Goal: Task Accomplishment & Management: Complete application form

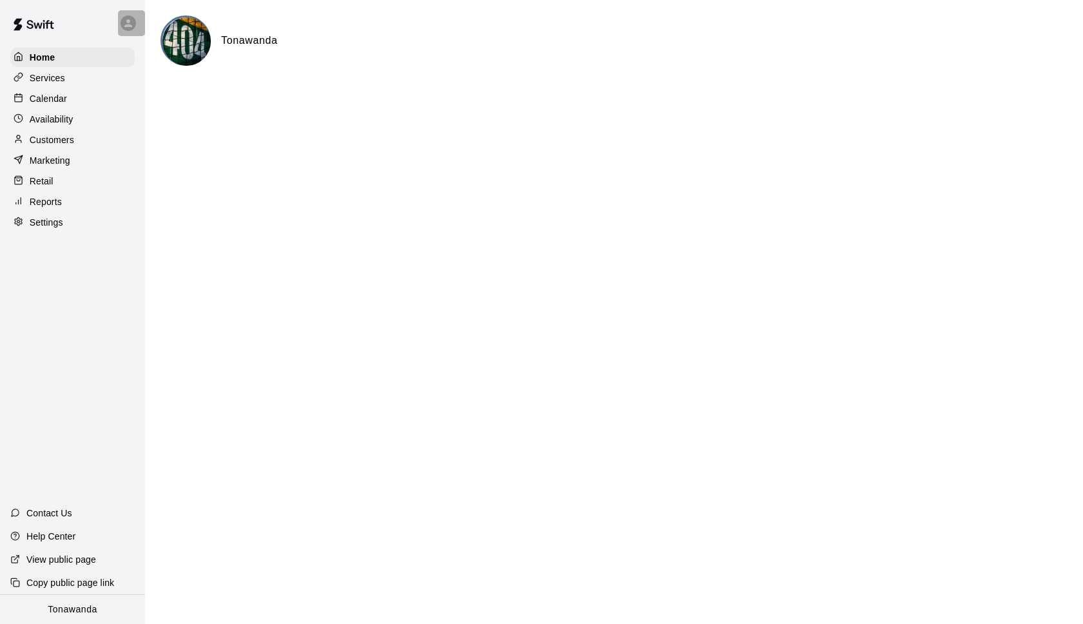
click at [131, 21] on icon at bounding box center [129, 23] width 12 height 12
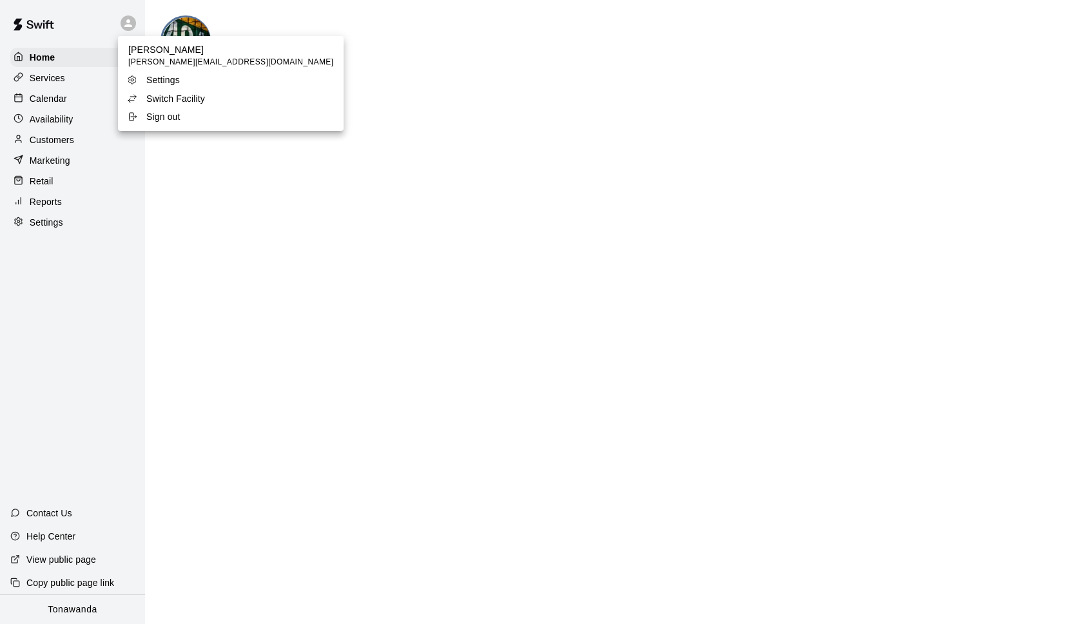
click at [156, 94] on p "Switch Facility" at bounding box center [175, 98] width 59 height 13
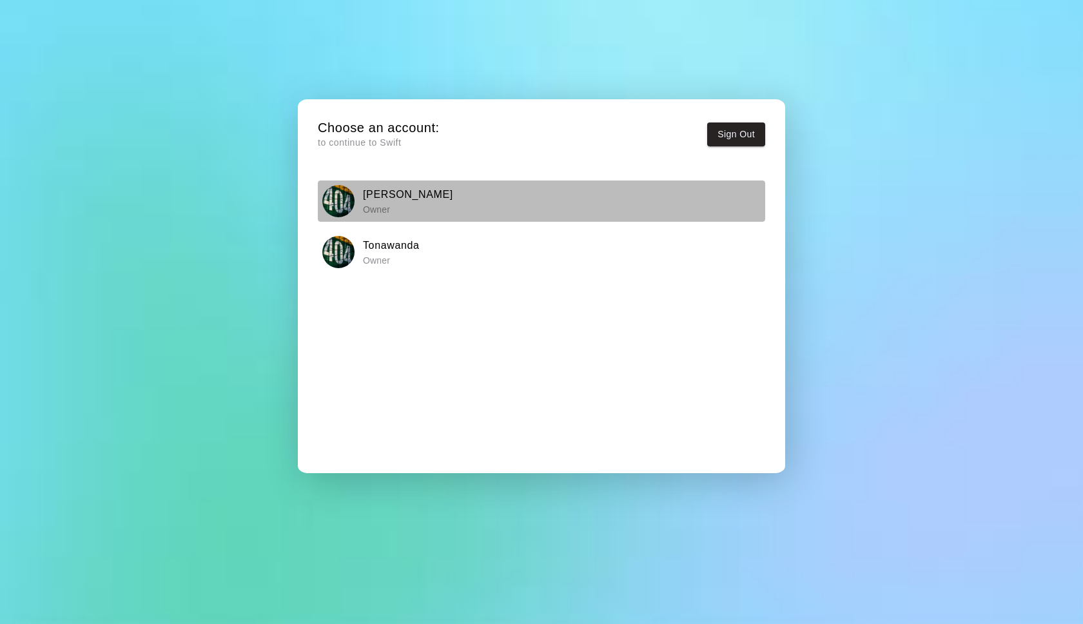
click at [361, 207] on div "[PERSON_NAME] Owner" at bounding box center [541, 201] width 439 height 32
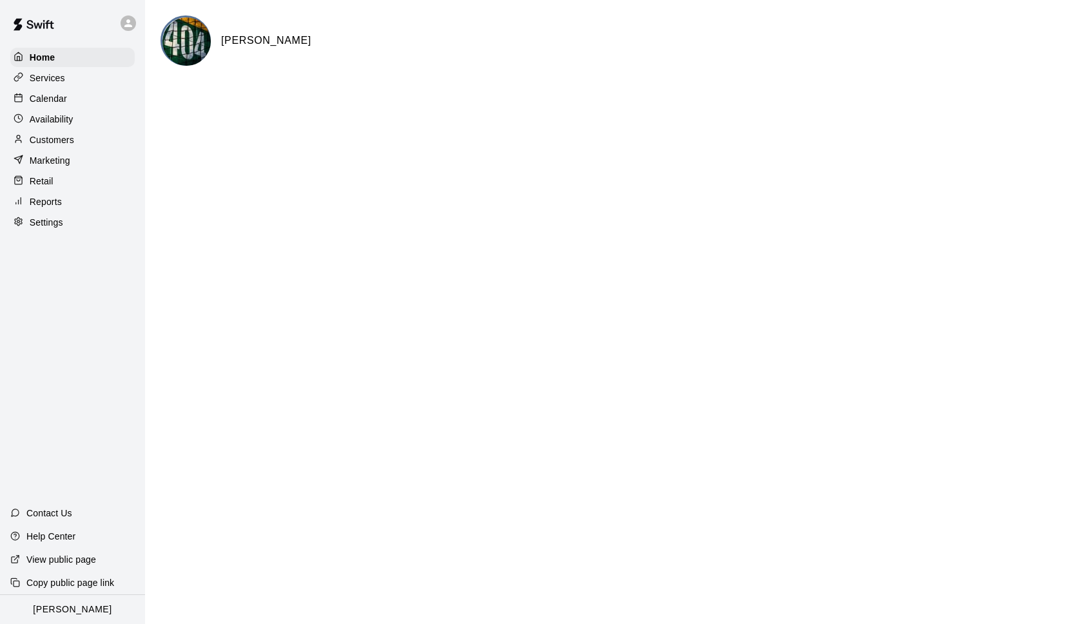
click at [59, 101] on p "Calendar" at bounding box center [48, 98] width 37 height 13
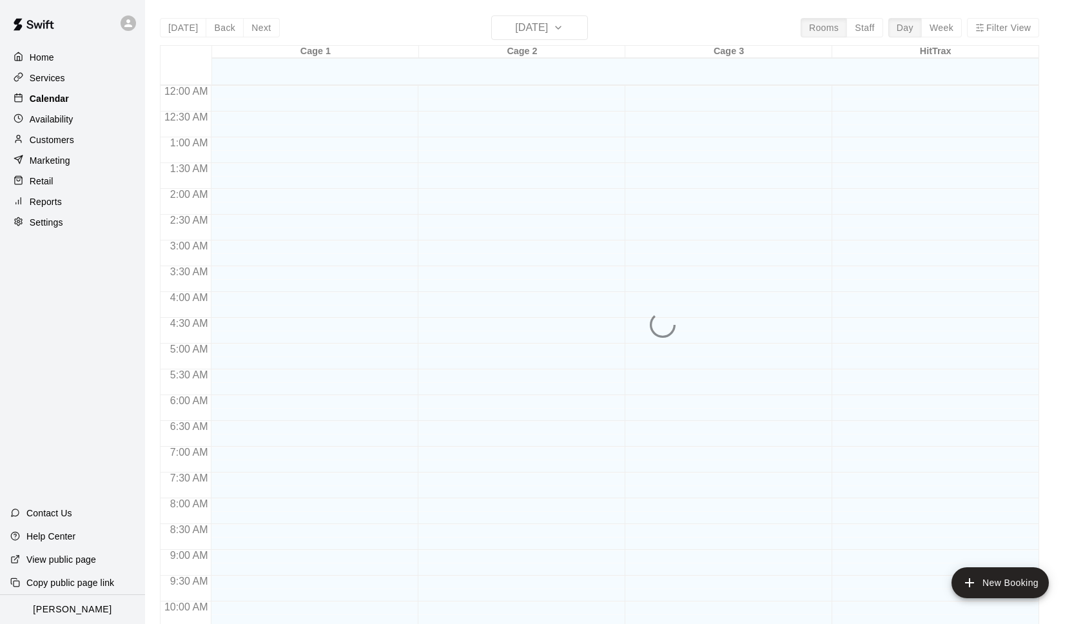
scroll to position [619, 0]
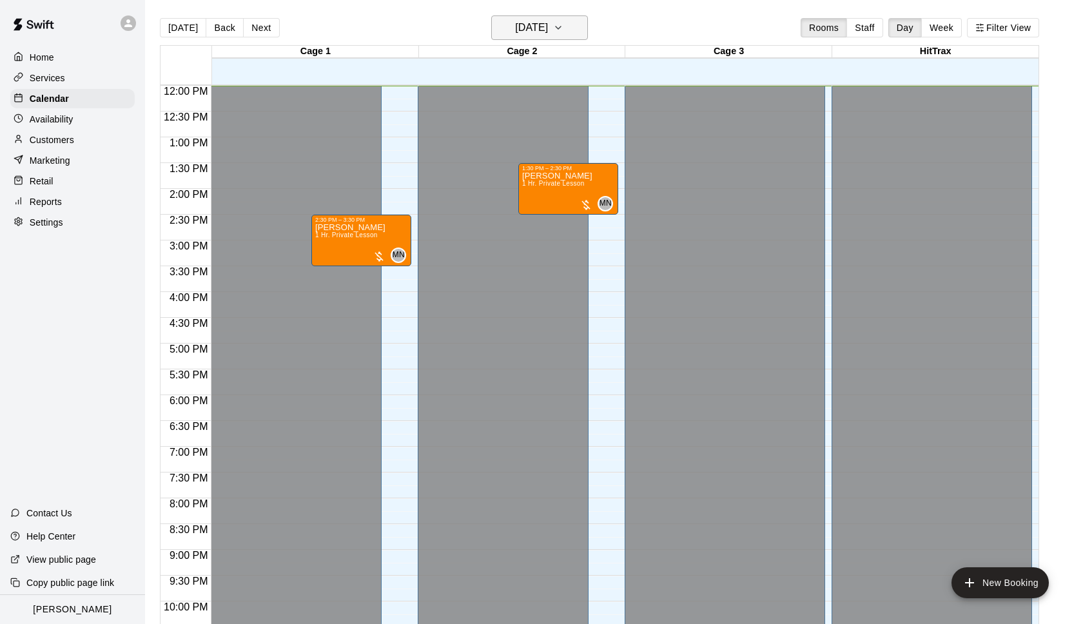
click at [548, 26] on h6 "[DATE]" at bounding box center [531, 28] width 33 height 18
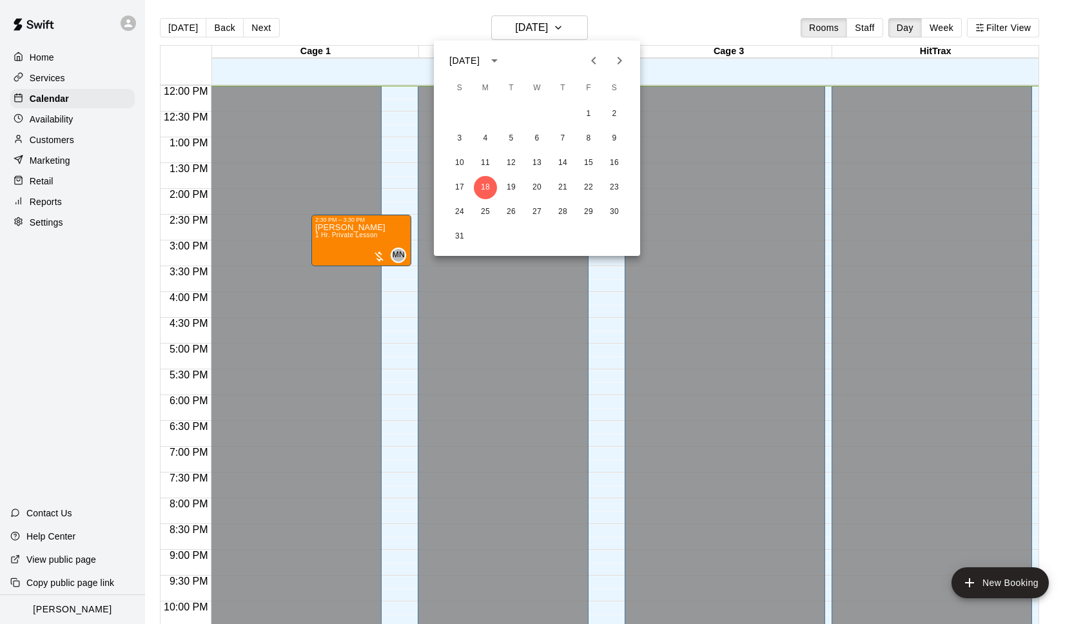
click at [627, 59] on icon "Next month" at bounding box center [619, 60] width 15 height 15
click at [617, 112] on button "4" at bounding box center [614, 114] width 23 height 23
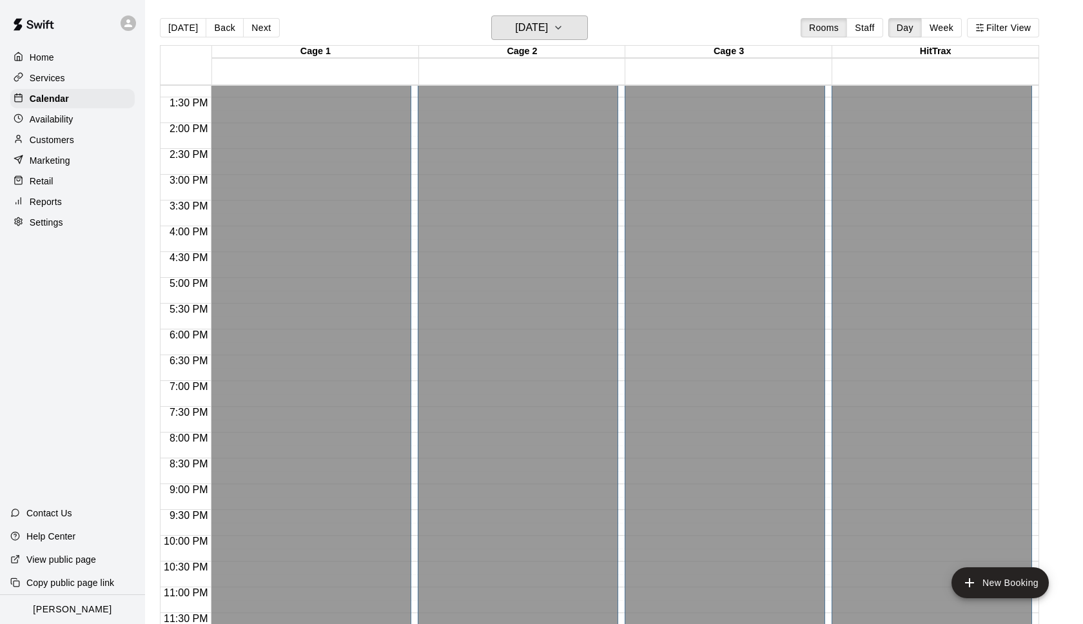
scroll to position [21, 0]
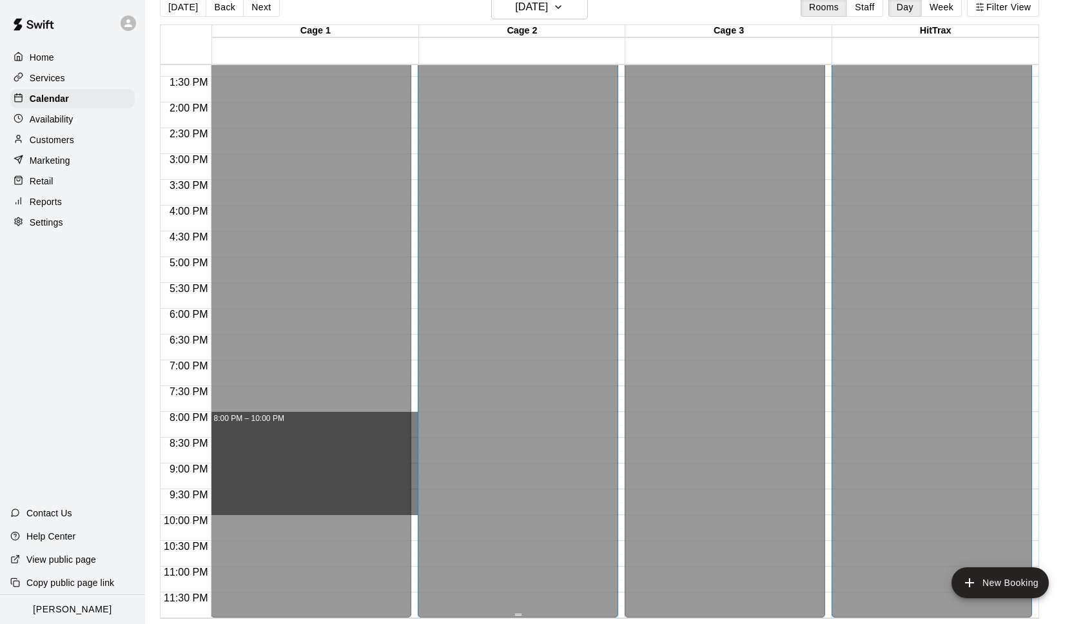
drag, startPoint x: 414, startPoint y: 413, endPoint x: 419, endPoint y: 513, distance: 100.7
click at [419, 513] on div "12:00 AM 12:30 AM 1:00 AM 1:30 AM 2:00 AM 2:30 AM 3:00 AM 3:30 AM 4:00 AM 4:30 …" at bounding box center [600, 341] width 878 height 555
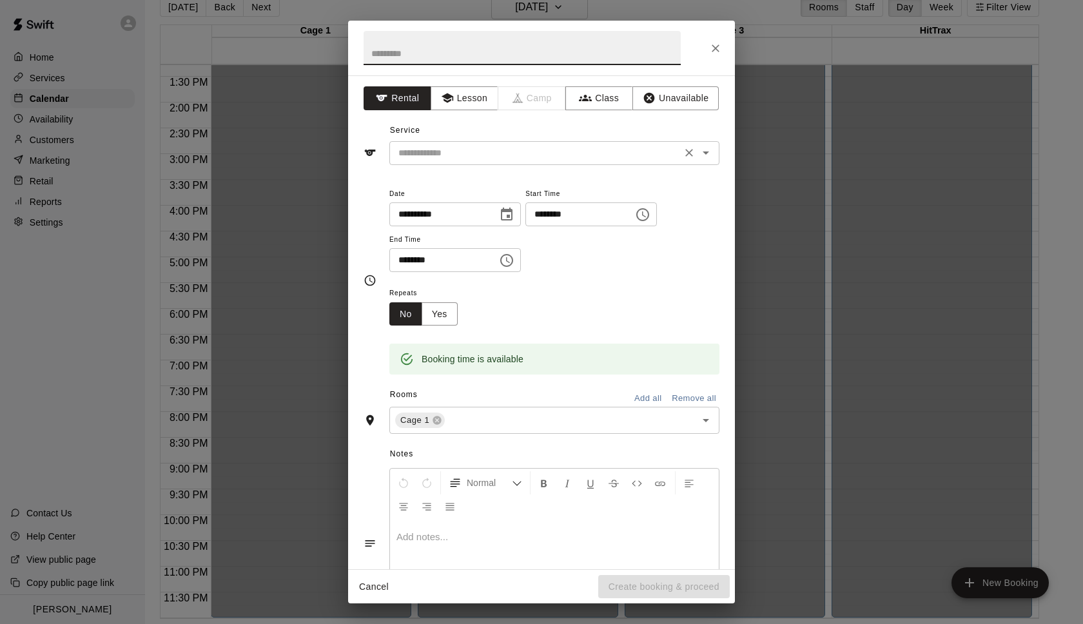
click at [424, 145] on input "text" at bounding box center [535, 153] width 284 height 16
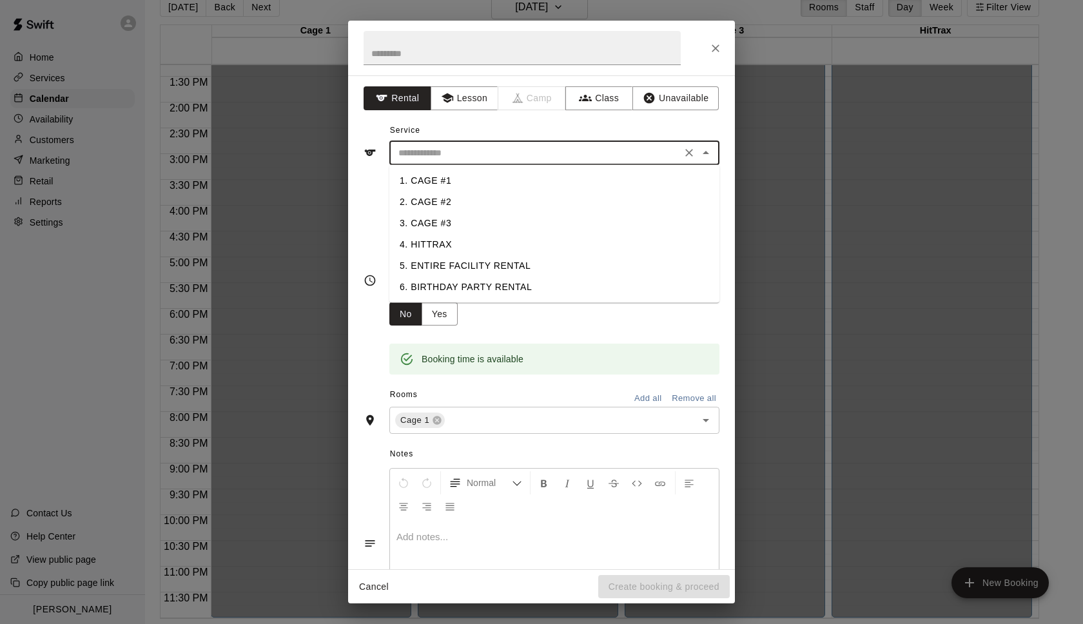
click at [479, 265] on li "5. ENTIRE FACILITY RENTAL" at bounding box center [555, 265] width 330 height 21
type input "**********"
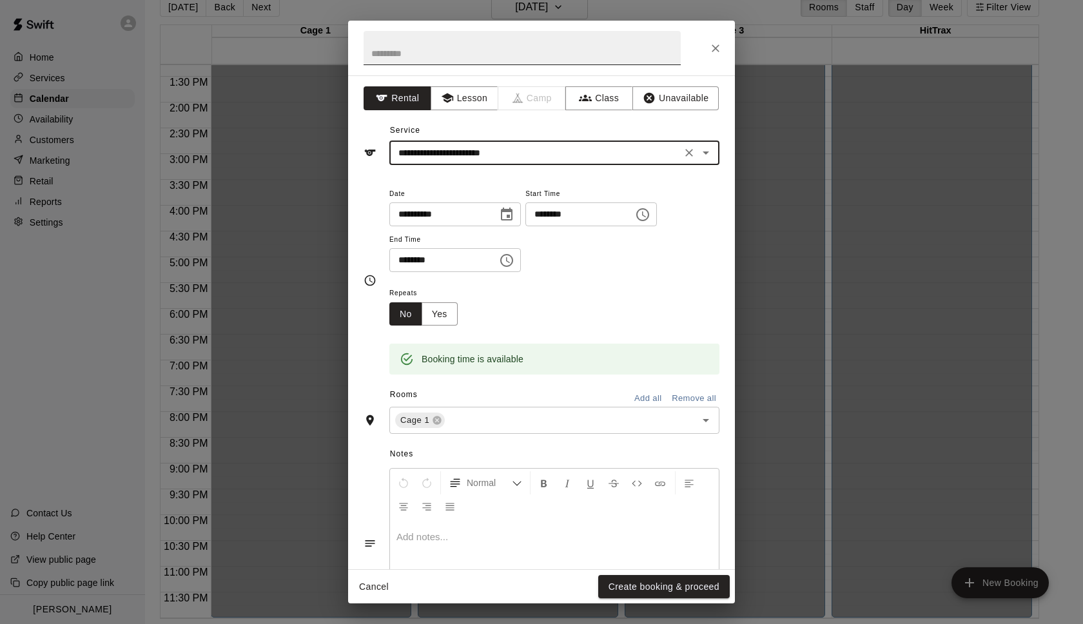
click at [410, 52] on input "text" at bounding box center [522, 48] width 317 height 34
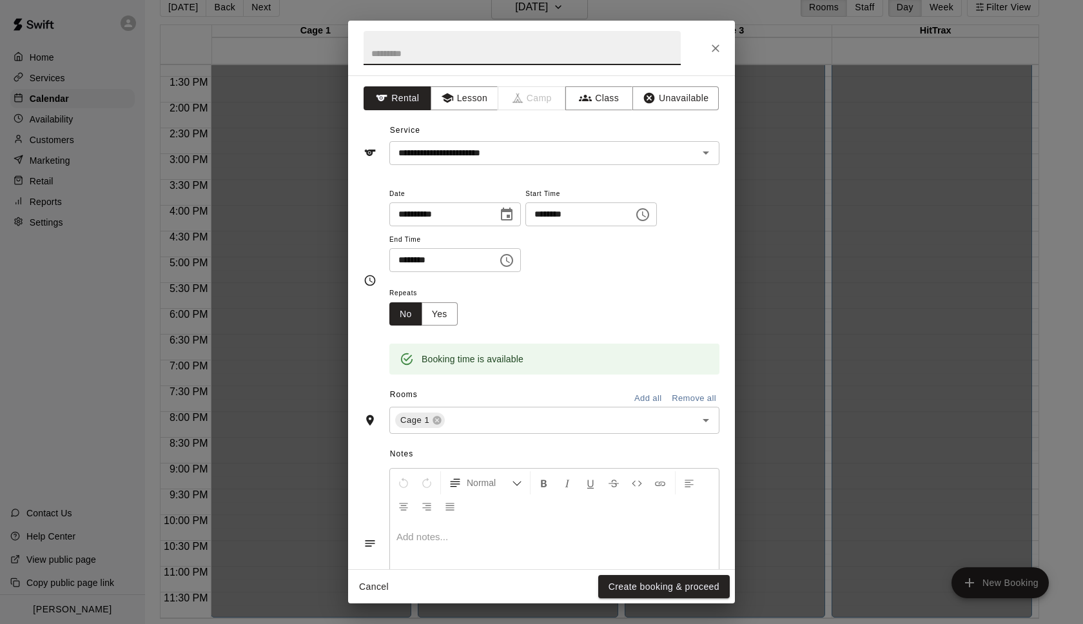
click at [411, 53] on input "text" at bounding box center [522, 48] width 317 height 34
click at [375, 54] on input "**********" at bounding box center [522, 48] width 317 height 34
type input "**********"
click at [445, 315] on button "Yes" at bounding box center [440, 314] width 36 height 24
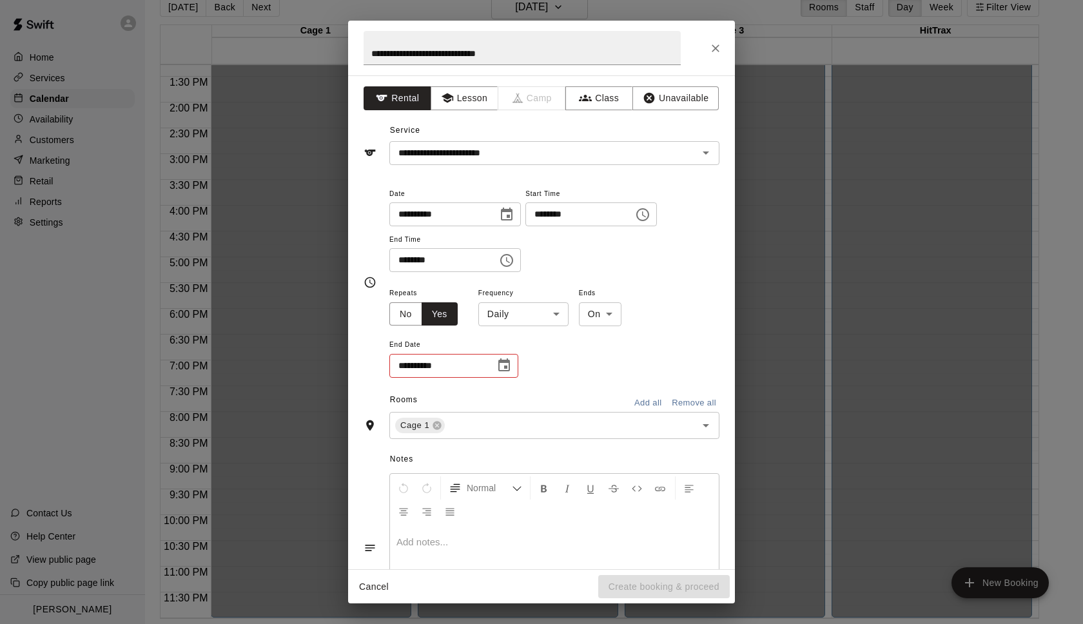
click at [542, 311] on body "**********" at bounding box center [541, 301] width 1083 height 645
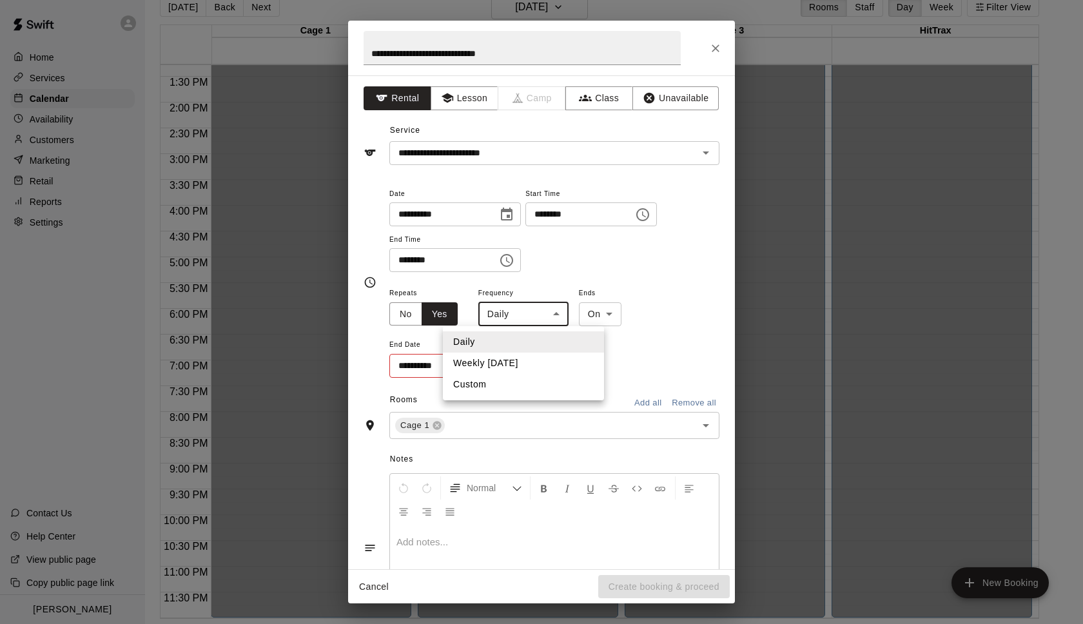
click at [522, 367] on li "Weekly [DATE]" at bounding box center [523, 363] width 161 height 21
type input "******"
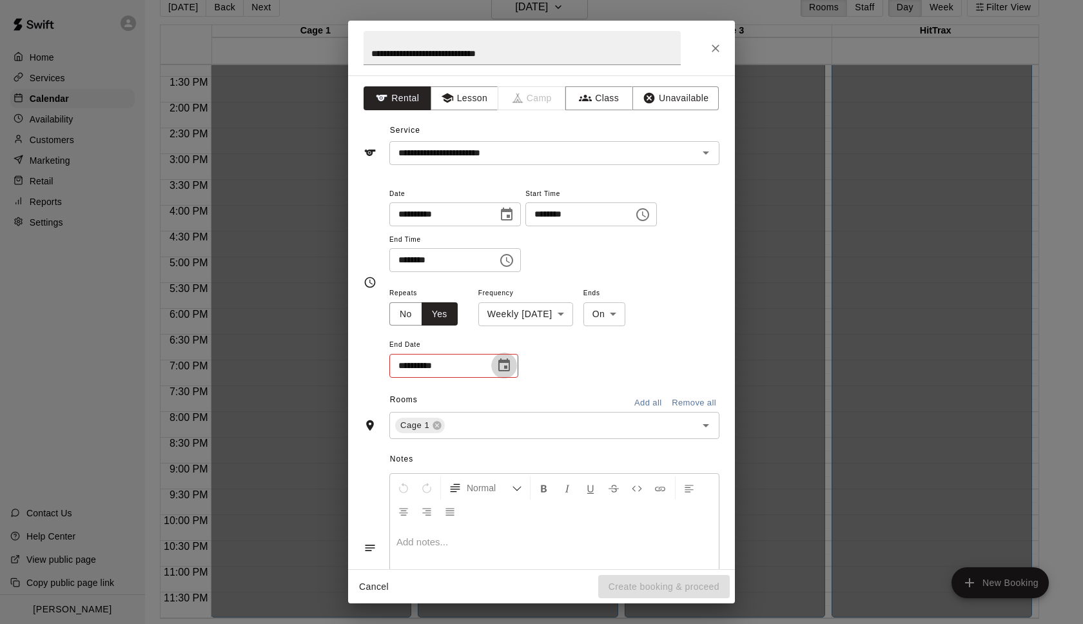
click at [511, 366] on icon "Choose date" at bounding box center [504, 365] width 15 height 15
click at [577, 394] on icon "Next month" at bounding box center [575, 397] width 15 height 15
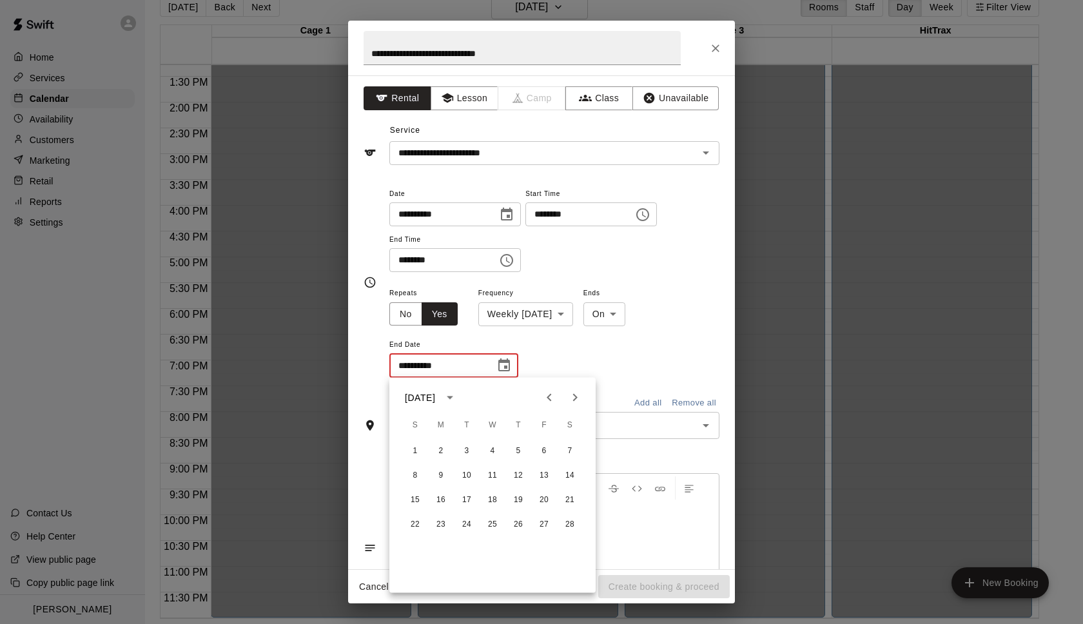
click at [577, 394] on icon "Next month" at bounding box center [575, 397] width 15 height 15
click at [571, 523] on button "25" at bounding box center [569, 524] width 23 height 23
type input "**********"
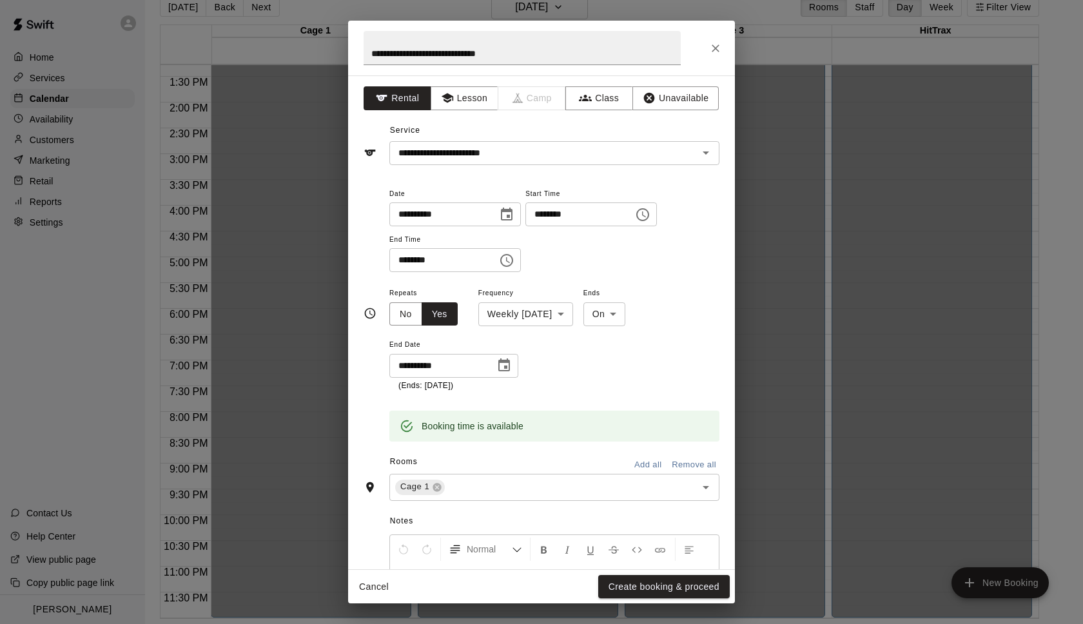
click at [649, 462] on button "Add all" at bounding box center [647, 465] width 41 height 20
click at [600, 486] on icon at bounding box center [598, 487] width 10 height 10
click at [644, 468] on button "Add all" at bounding box center [647, 465] width 41 height 20
click at [655, 586] on button "Create booking & proceed" at bounding box center [664, 587] width 132 height 24
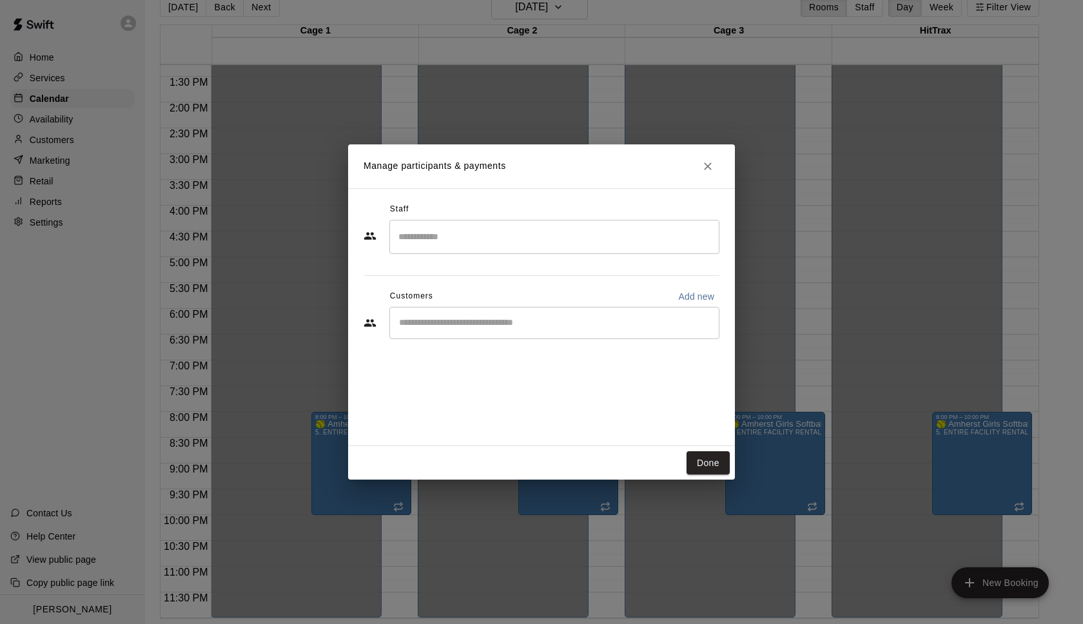
click at [448, 328] on input "Start typing to search customers..." at bounding box center [554, 323] width 319 height 13
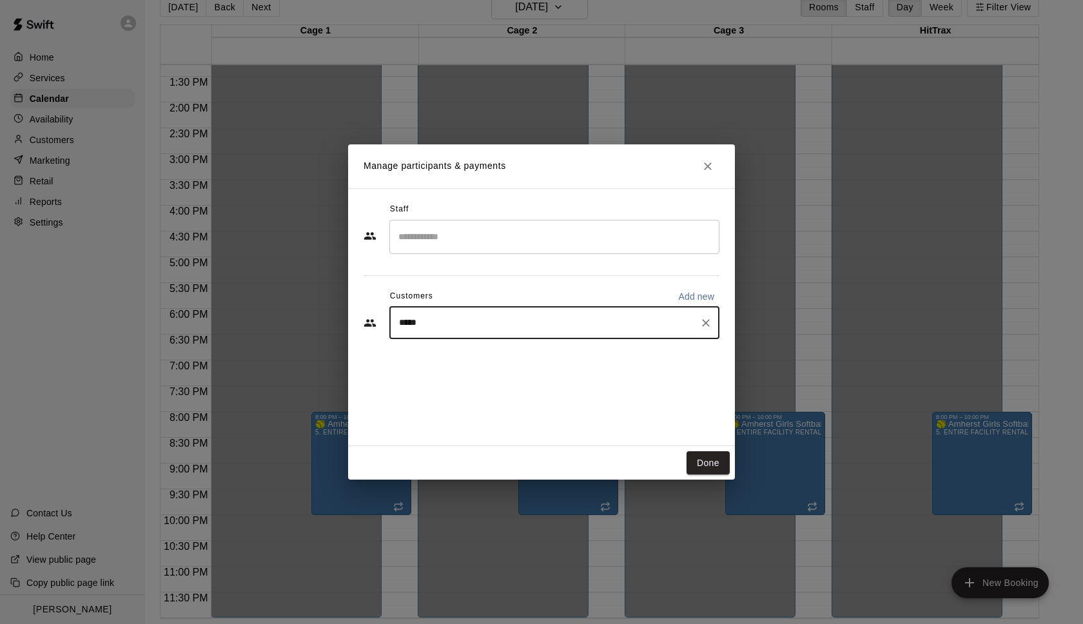
type input "******"
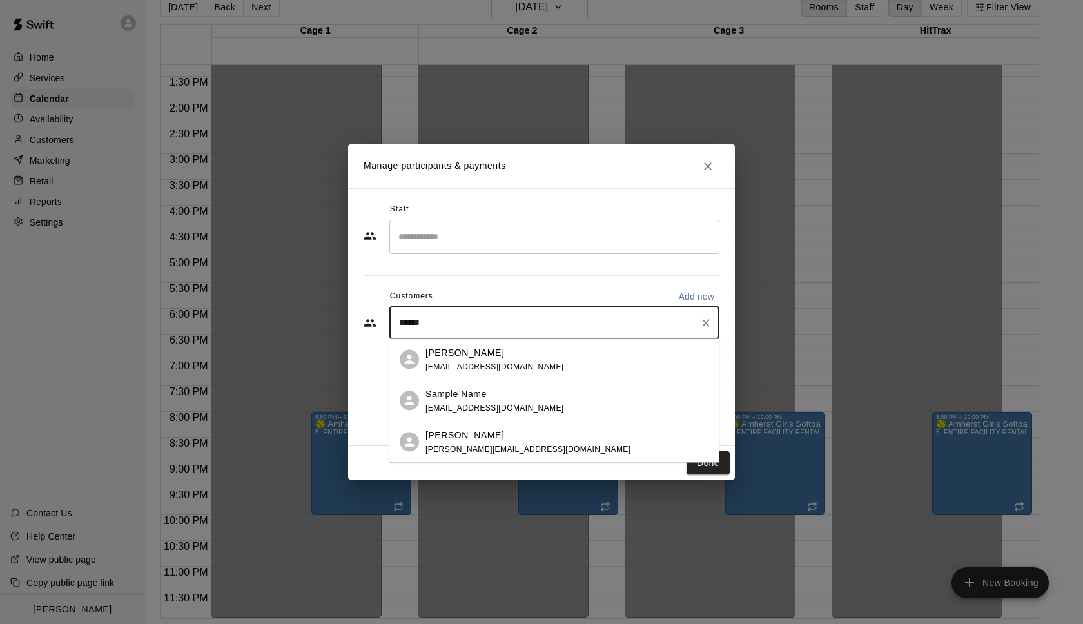
click at [484, 365] on span "[EMAIL_ADDRESS][DOMAIN_NAME]" at bounding box center [495, 366] width 139 height 9
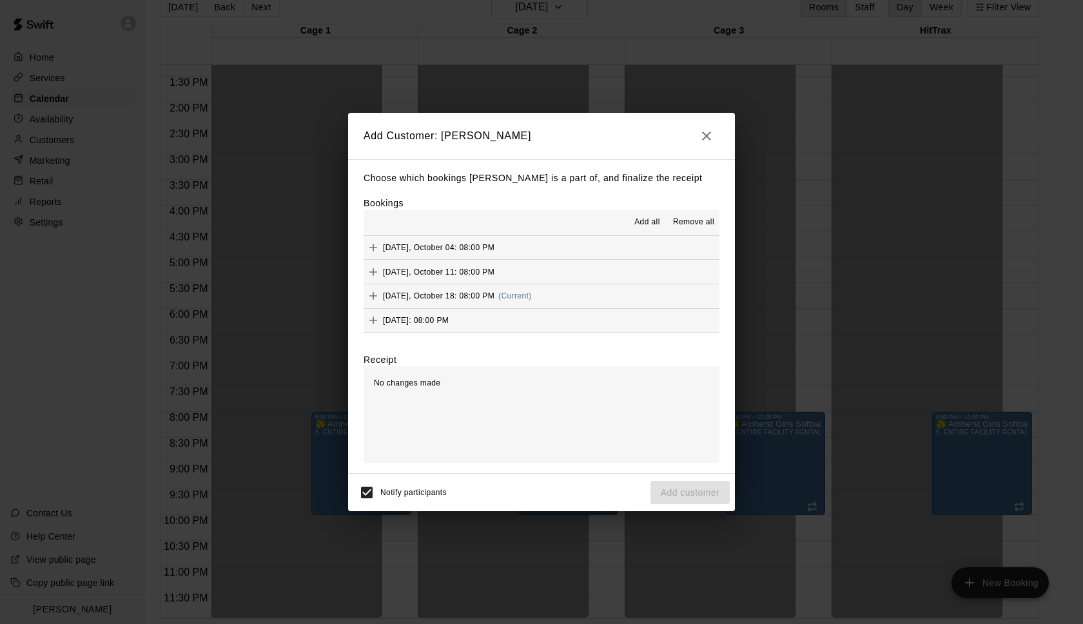
click at [644, 222] on span "Add all" at bounding box center [648, 222] width 26 height 13
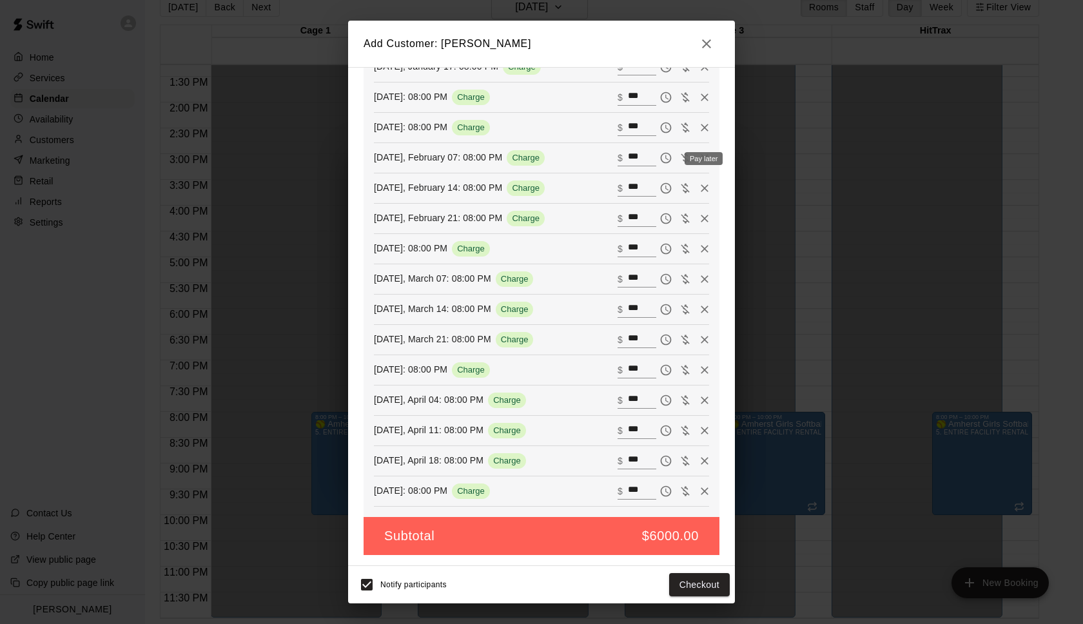
scroll to position [0, 0]
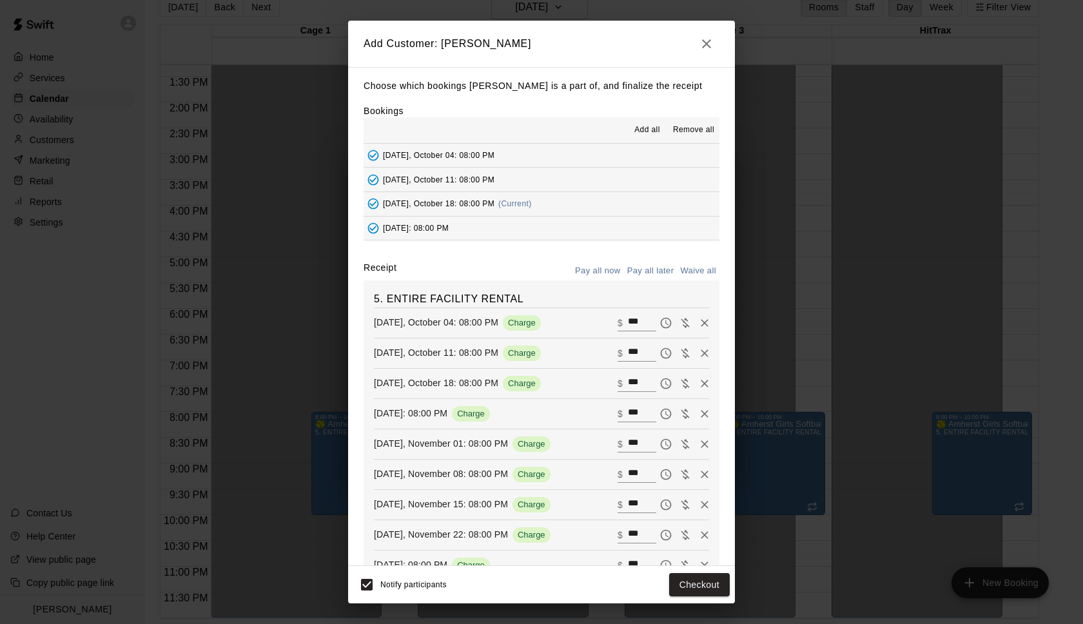
click at [709, 276] on button "Waive all" at bounding box center [698, 271] width 43 height 20
type input "*"
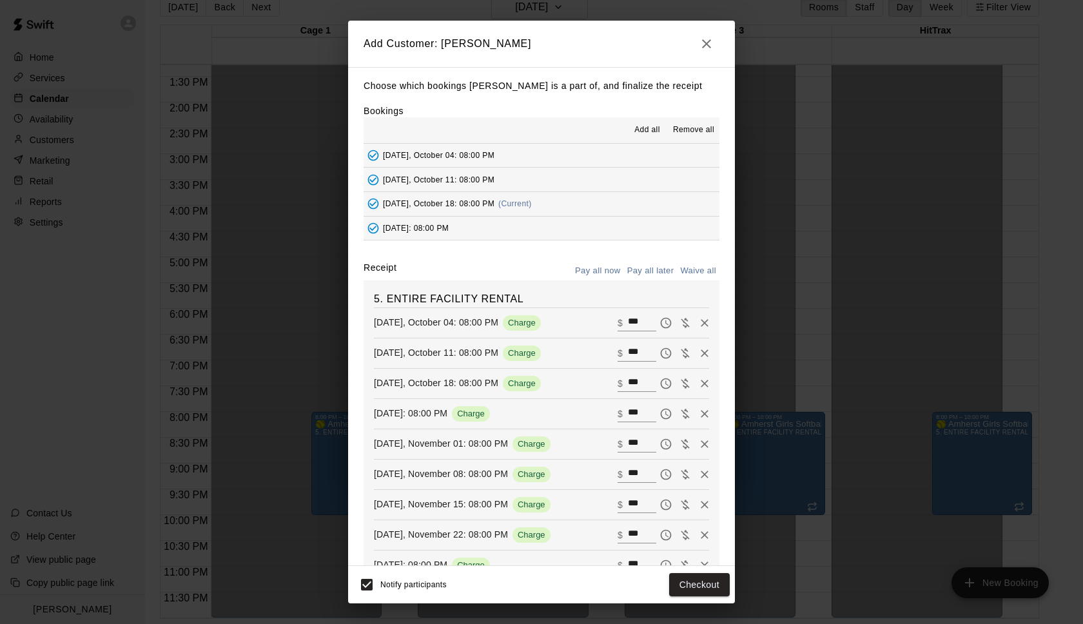
type input "*"
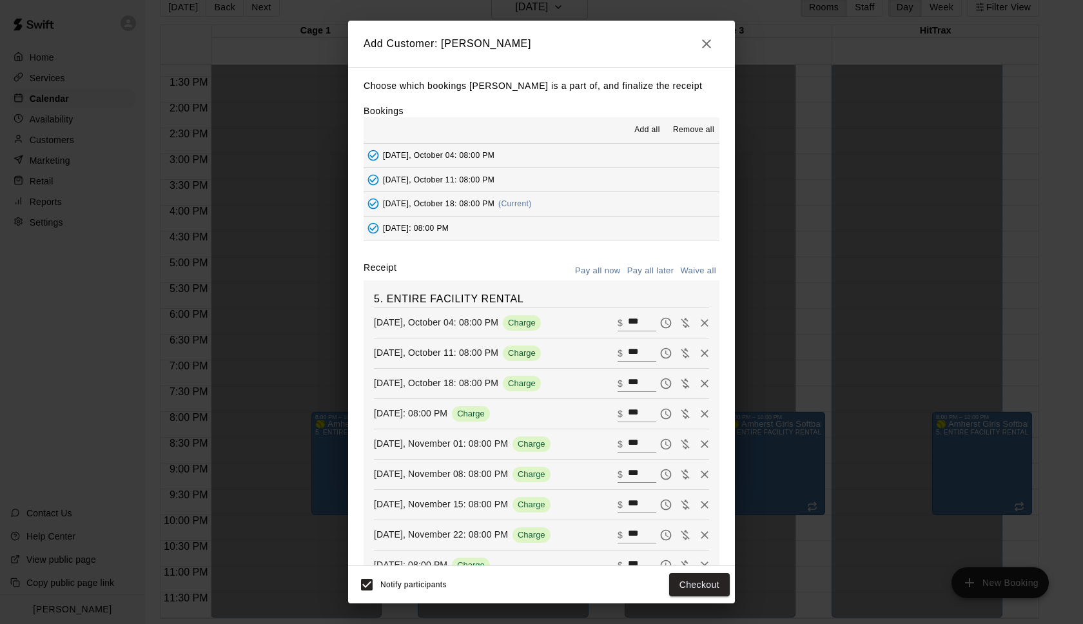
type input "*"
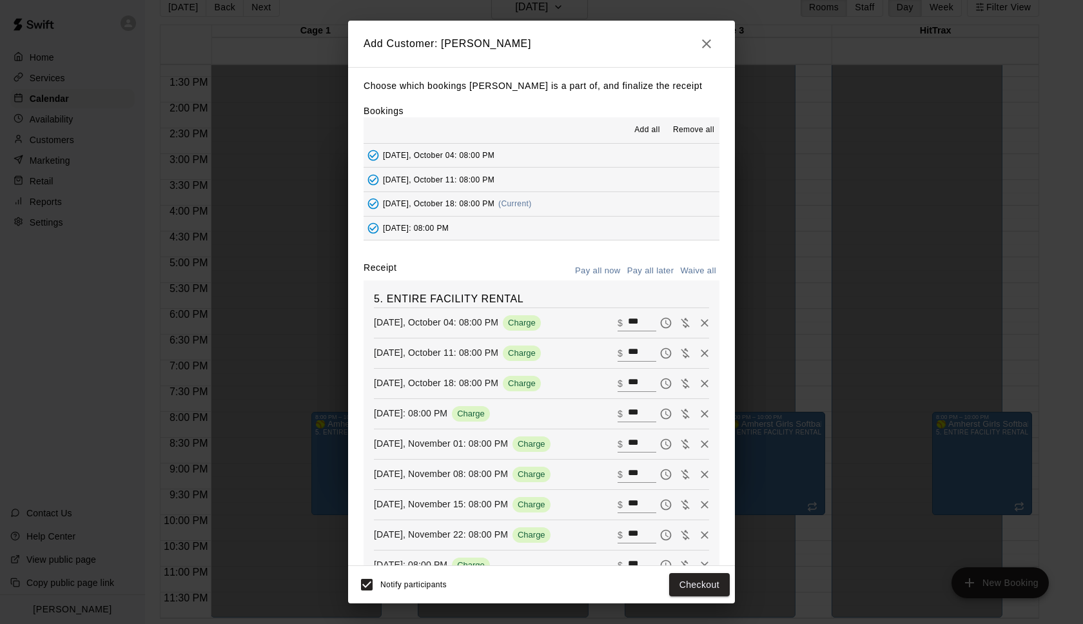
type input "*"
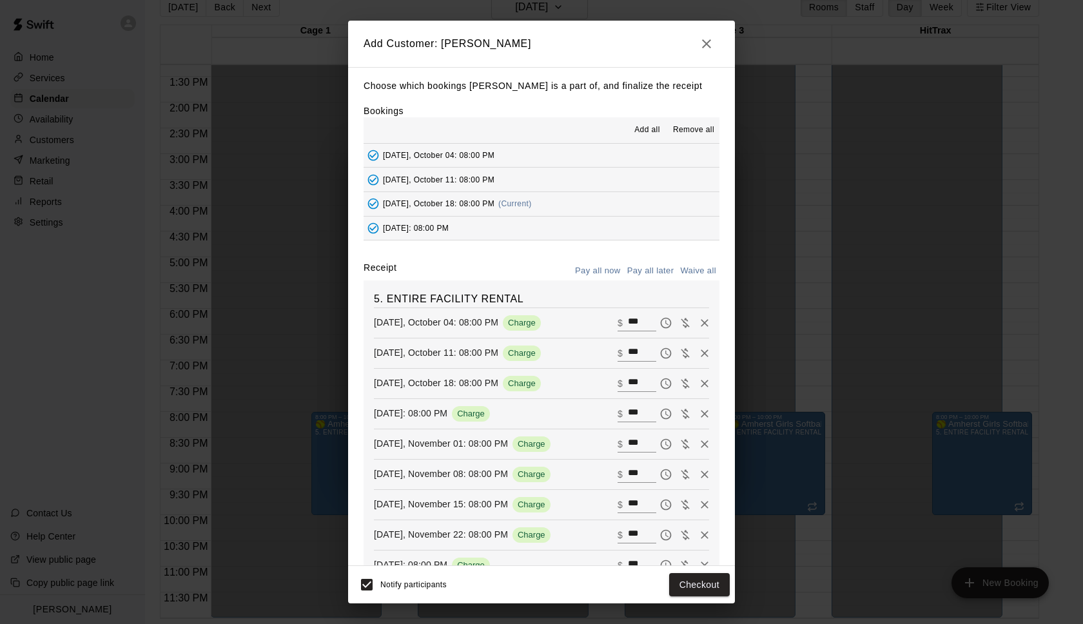
type input "*"
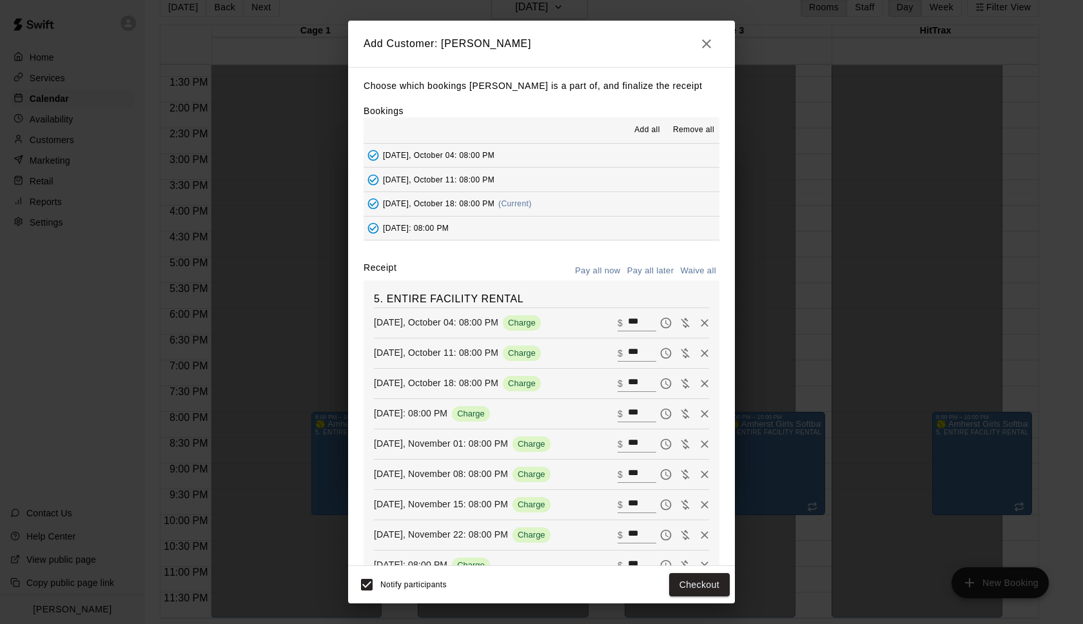
type input "*"
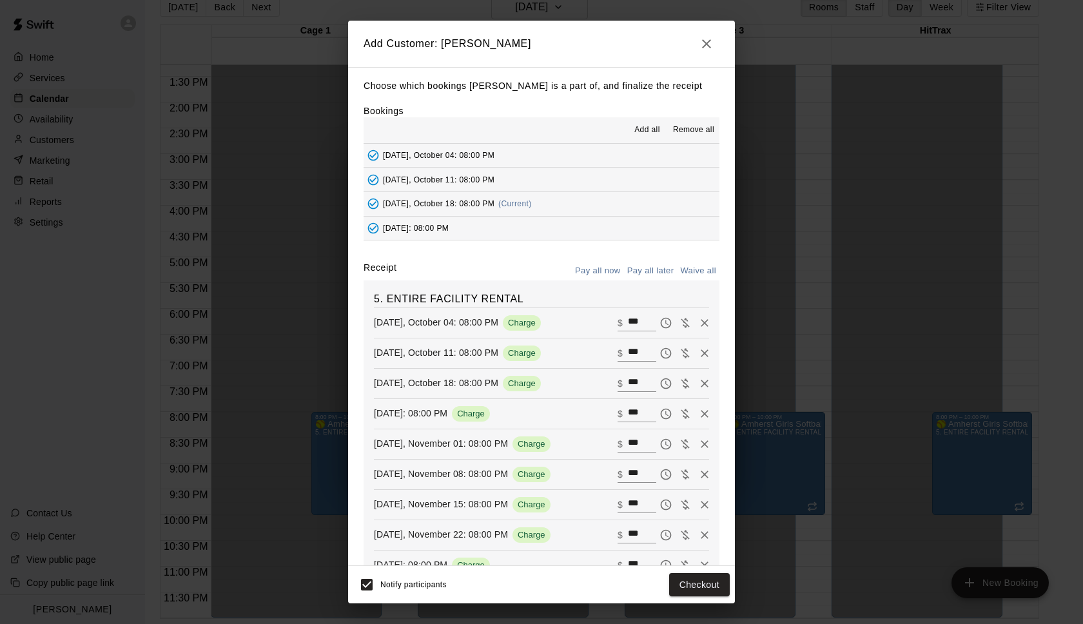
type input "*"
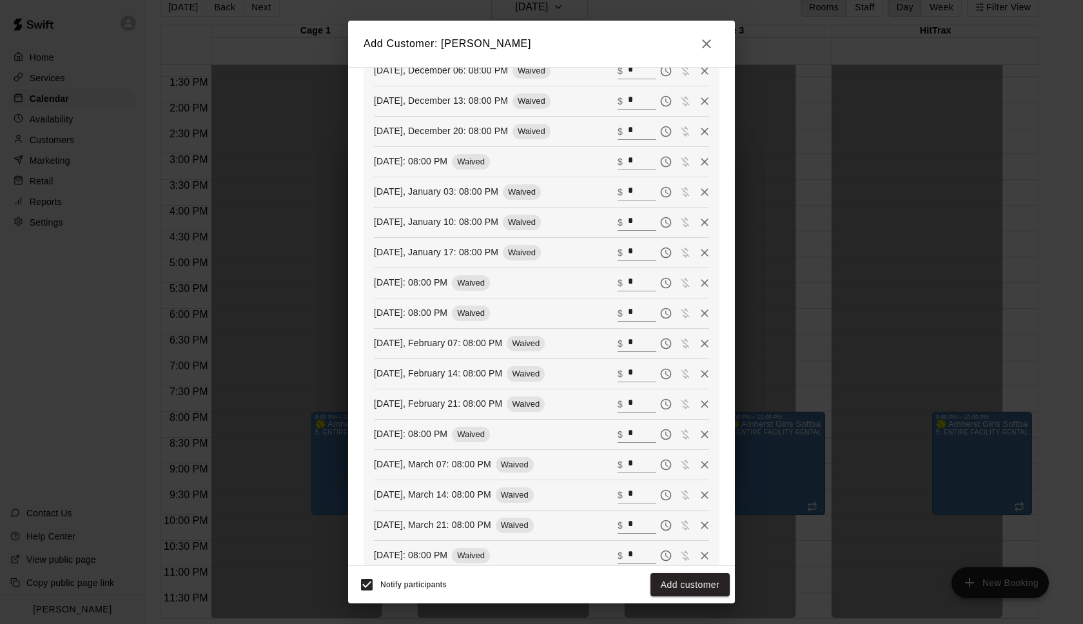
scroll to position [711, 0]
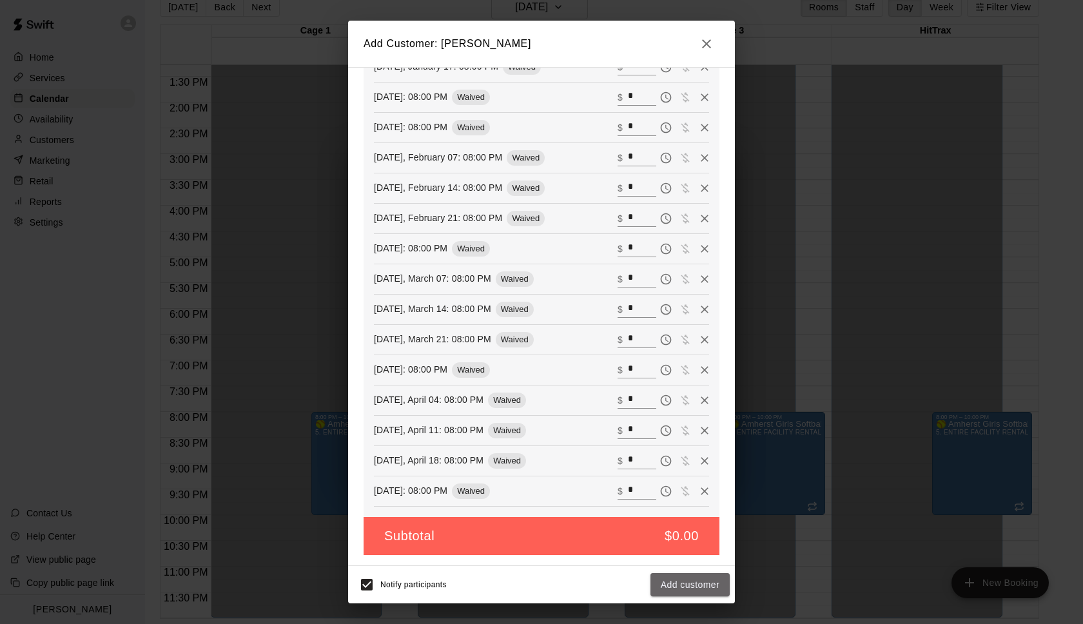
click at [693, 584] on button "Add customer" at bounding box center [690, 585] width 79 height 24
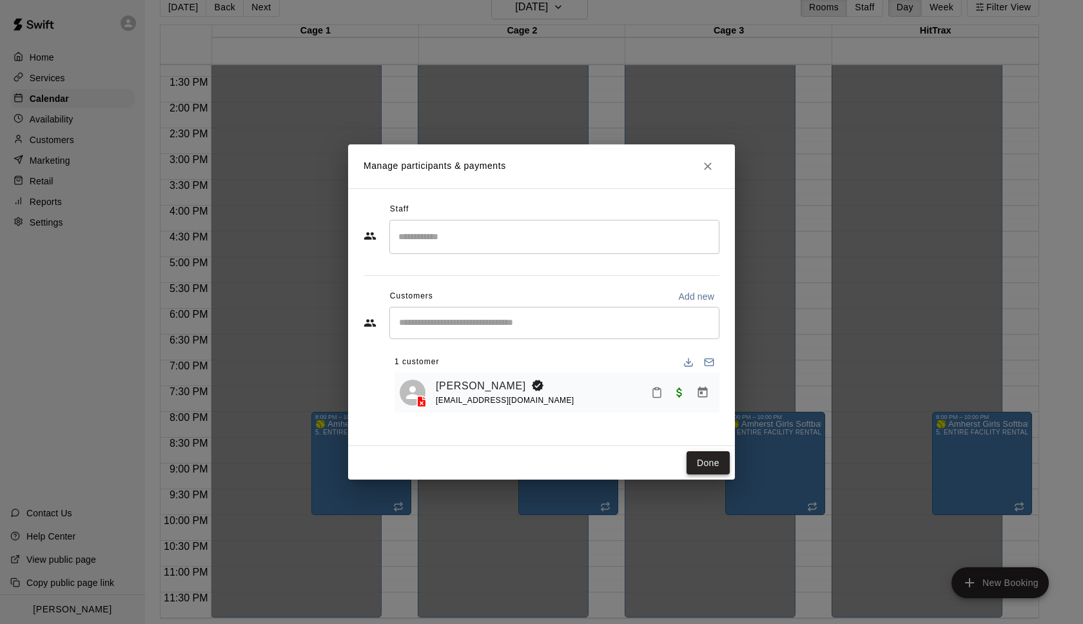
click at [714, 464] on button "Done" at bounding box center [708, 463] width 43 height 24
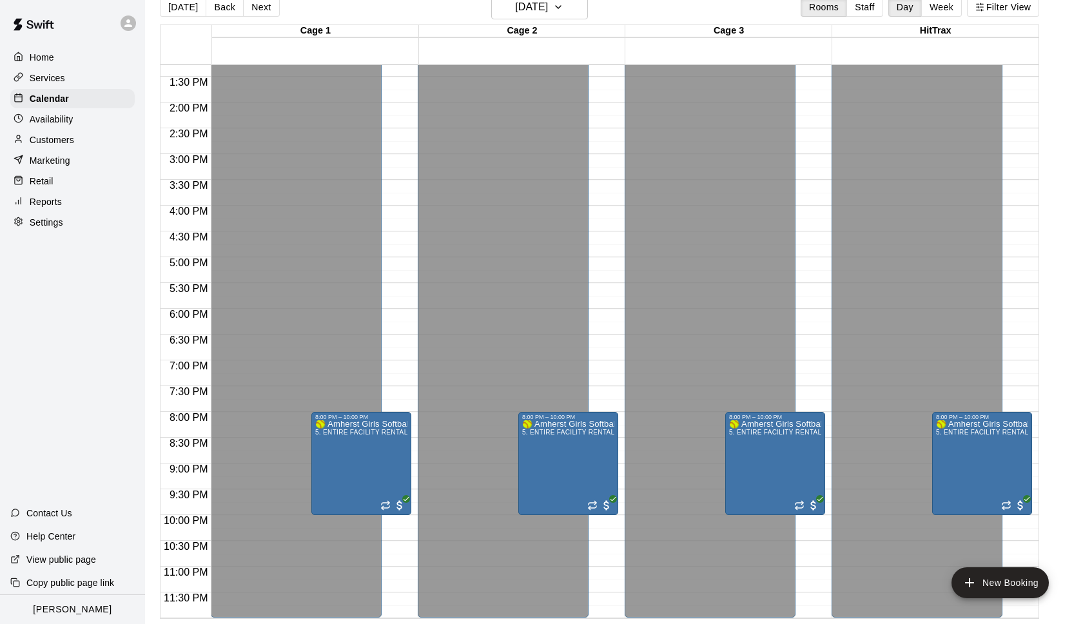
click at [126, 25] on icon at bounding box center [128, 23] width 8 height 8
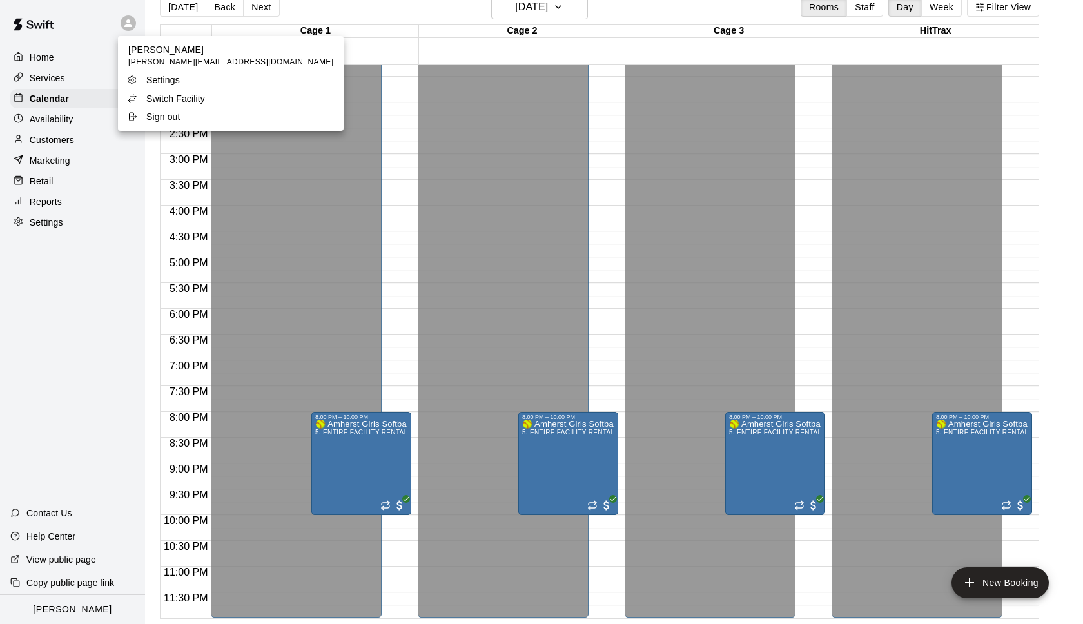
click at [183, 99] on p "Switch Facility" at bounding box center [175, 98] width 59 height 13
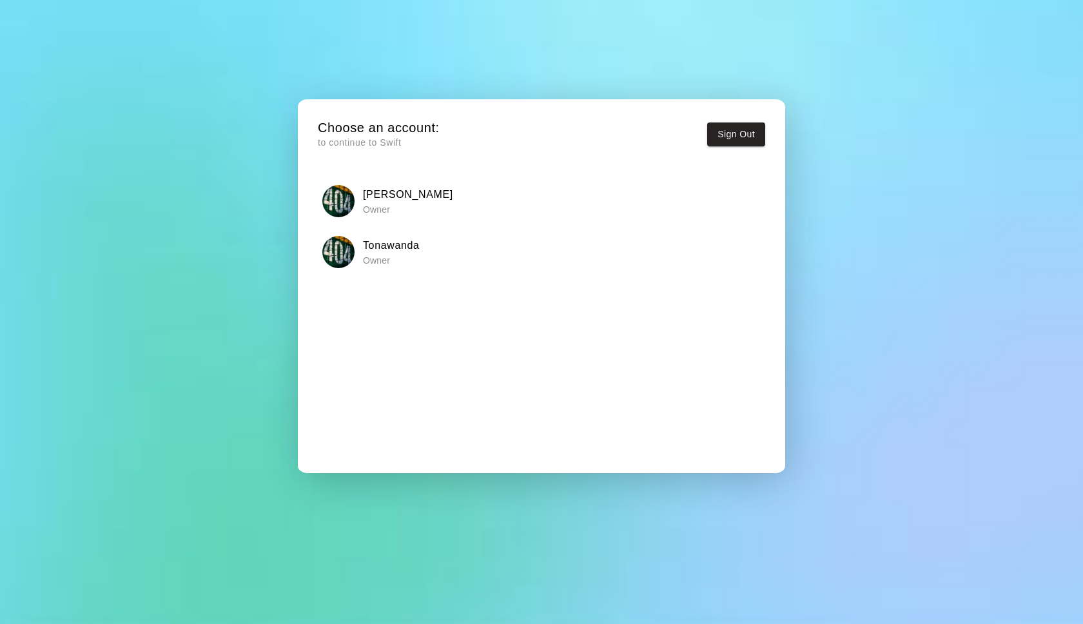
click at [391, 243] on h6 "Tonawanda" at bounding box center [391, 245] width 57 height 17
